Goal: Transaction & Acquisition: Obtain resource

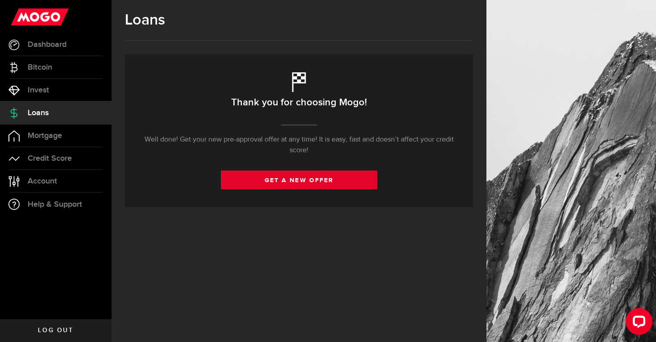
click at [269, 180] on link "get a new offer" at bounding box center [299, 180] width 156 height 19
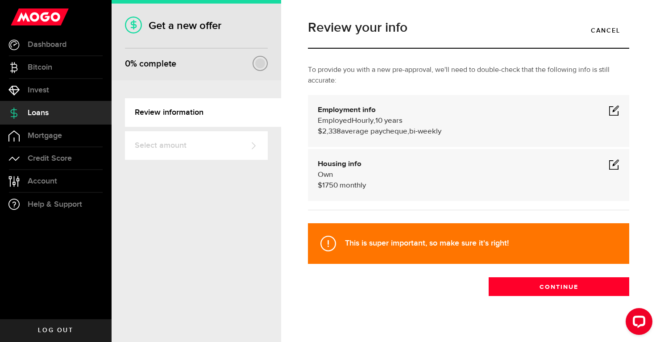
click at [615, 112] on span at bounding box center [614, 110] width 11 height 11
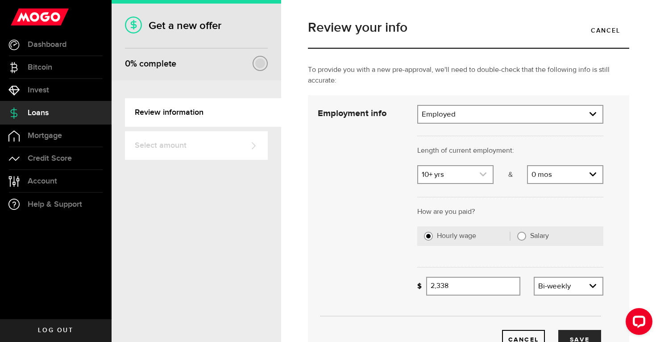
click at [443, 173] on link "expand select" at bounding box center [455, 174] width 75 height 17
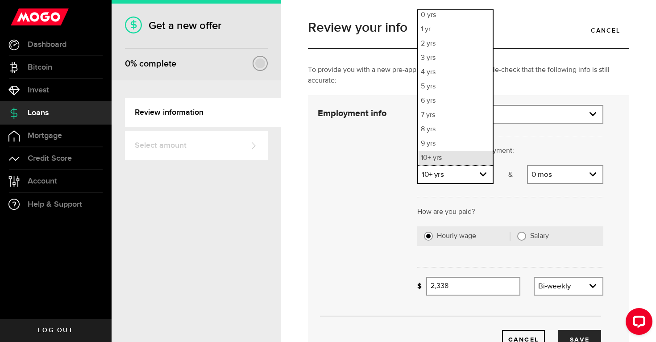
click at [457, 158] on li "10+ yrs" at bounding box center [455, 158] width 75 height 14
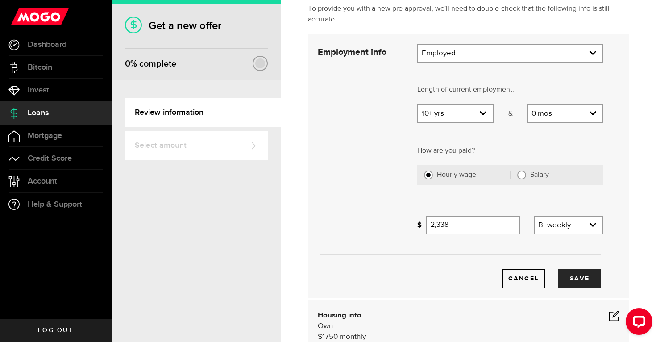
scroll to position [62, 0]
click at [472, 221] on input "2338" at bounding box center [473, 224] width 94 height 19
type input "2,406"
click at [585, 281] on button "Save" at bounding box center [580, 278] width 43 height 20
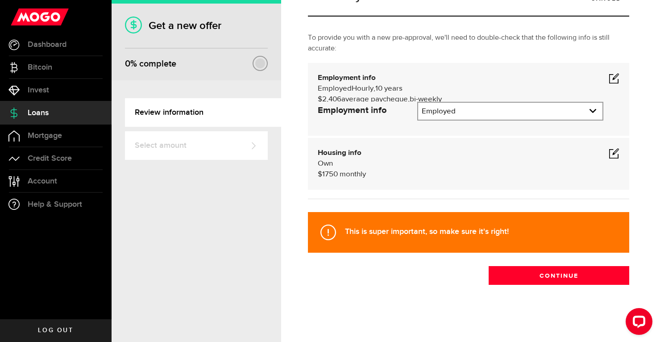
scroll to position [11, 0]
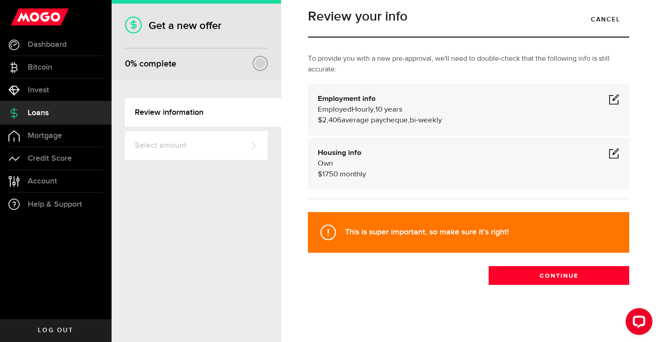
click at [615, 150] on span at bounding box center [614, 153] width 11 height 11
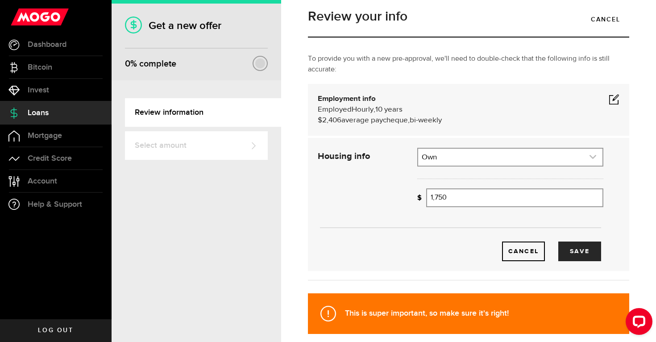
click at [493, 155] on link "expand select" at bounding box center [510, 157] width 184 height 17
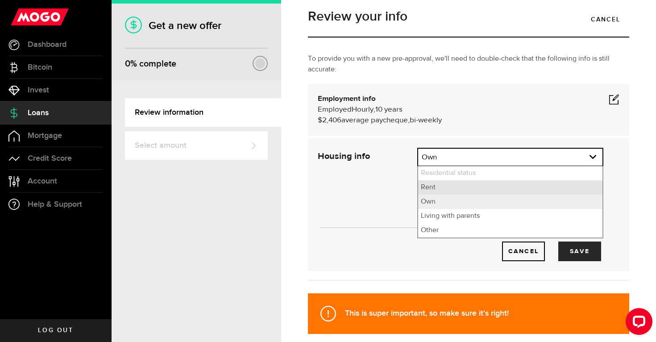
click at [450, 186] on li "Rent" at bounding box center [510, 187] width 184 height 14
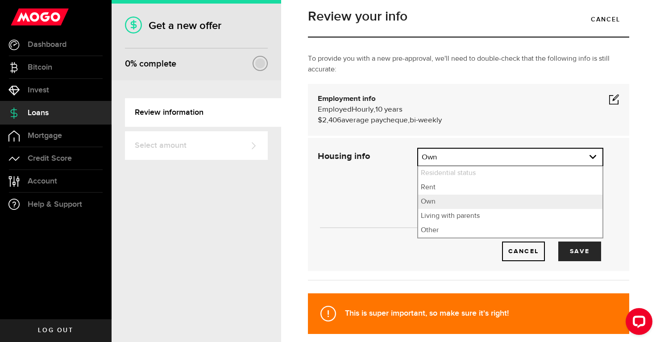
select select "Rent"
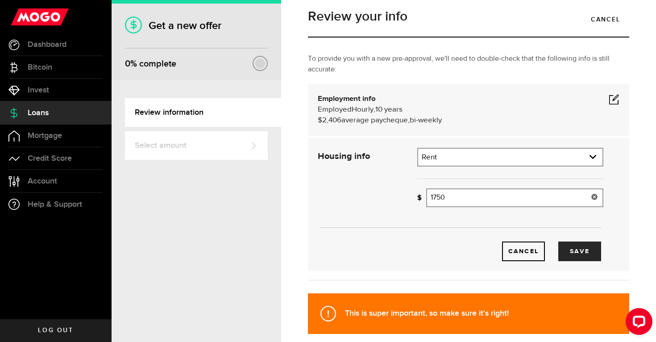
click at [457, 200] on input "1750" at bounding box center [514, 197] width 177 height 19
type input "1"
type input "2,383"
click at [586, 252] on button "Save" at bounding box center [580, 252] width 43 height 20
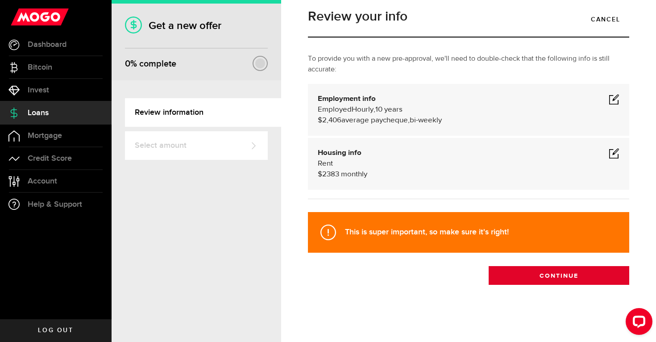
click at [575, 274] on button "Continue" at bounding box center [559, 275] width 141 height 19
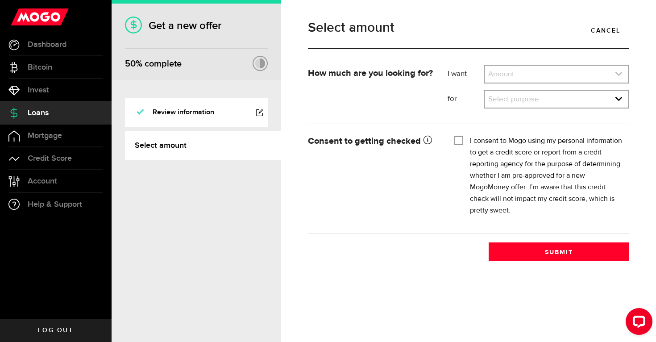
click at [532, 72] on link "expand select" at bounding box center [557, 74] width 144 height 17
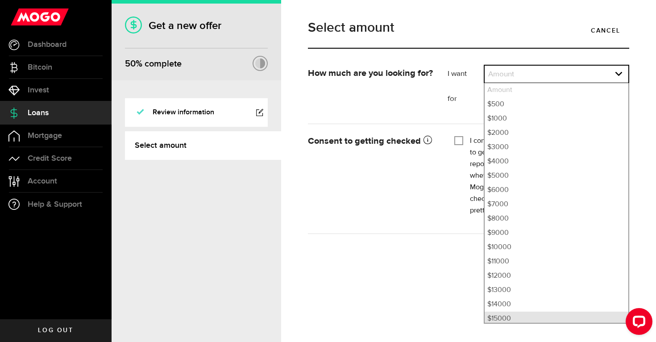
scroll to position [3, 0]
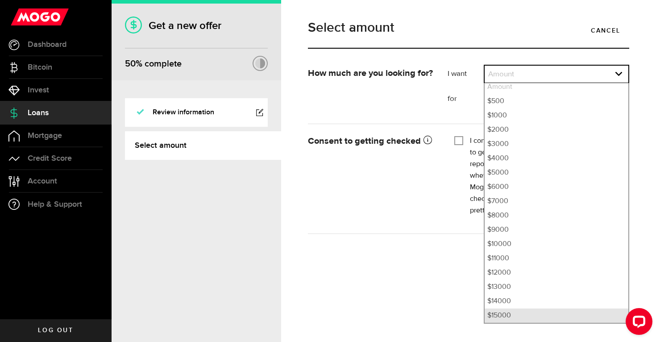
click at [509, 317] on li "$15000" at bounding box center [557, 315] width 144 height 14
select select "15000"
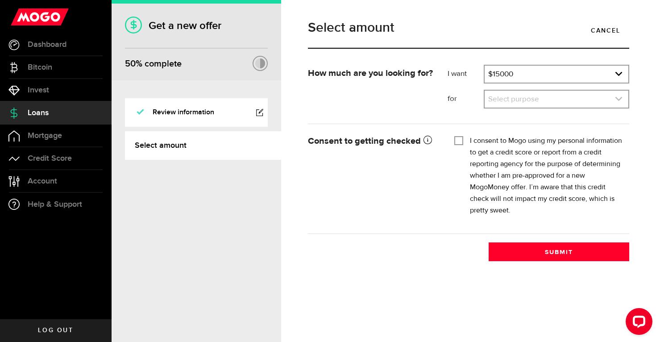
click at [501, 96] on link "expand select" at bounding box center [557, 99] width 144 height 17
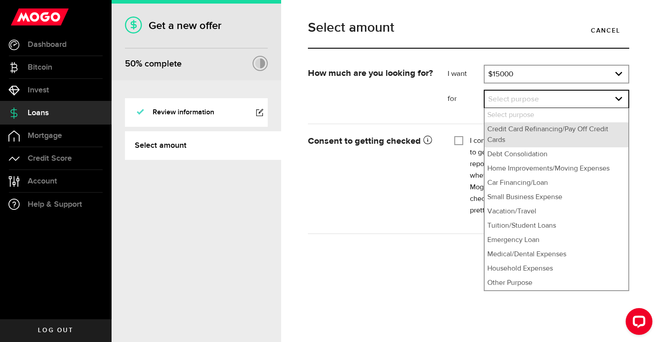
click at [500, 130] on li "Credit Card Refinancing/Pay Off Credit Cards" at bounding box center [557, 134] width 144 height 25
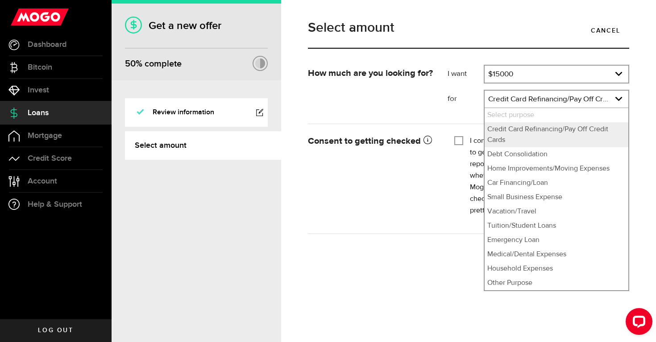
select select "Credit Card Refinancing/Pay Off Credit Cards"
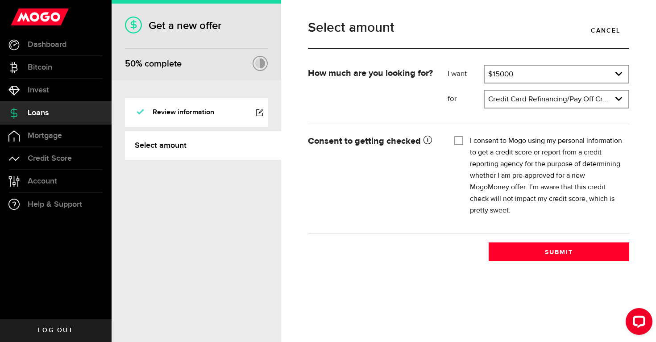
click at [458, 140] on input "I consent to Mogo using my personal information to get a credit score or report…" at bounding box center [458, 139] width 9 height 9
checkbox input "true"
click at [562, 249] on button "Submit" at bounding box center [559, 251] width 141 height 19
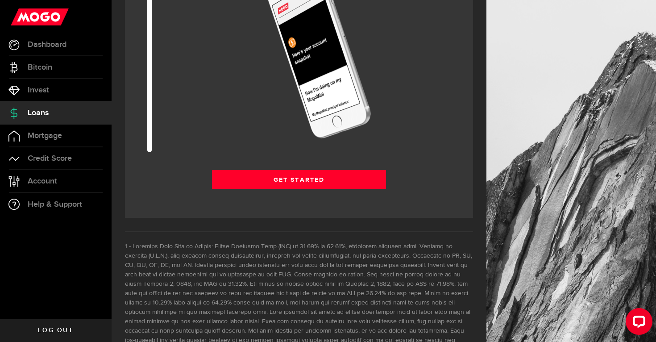
scroll to position [1167, 0]
click at [52, 327] on span "Log out" at bounding box center [55, 330] width 35 height 6
